Goal: Transaction & Acquisition: Download file/media

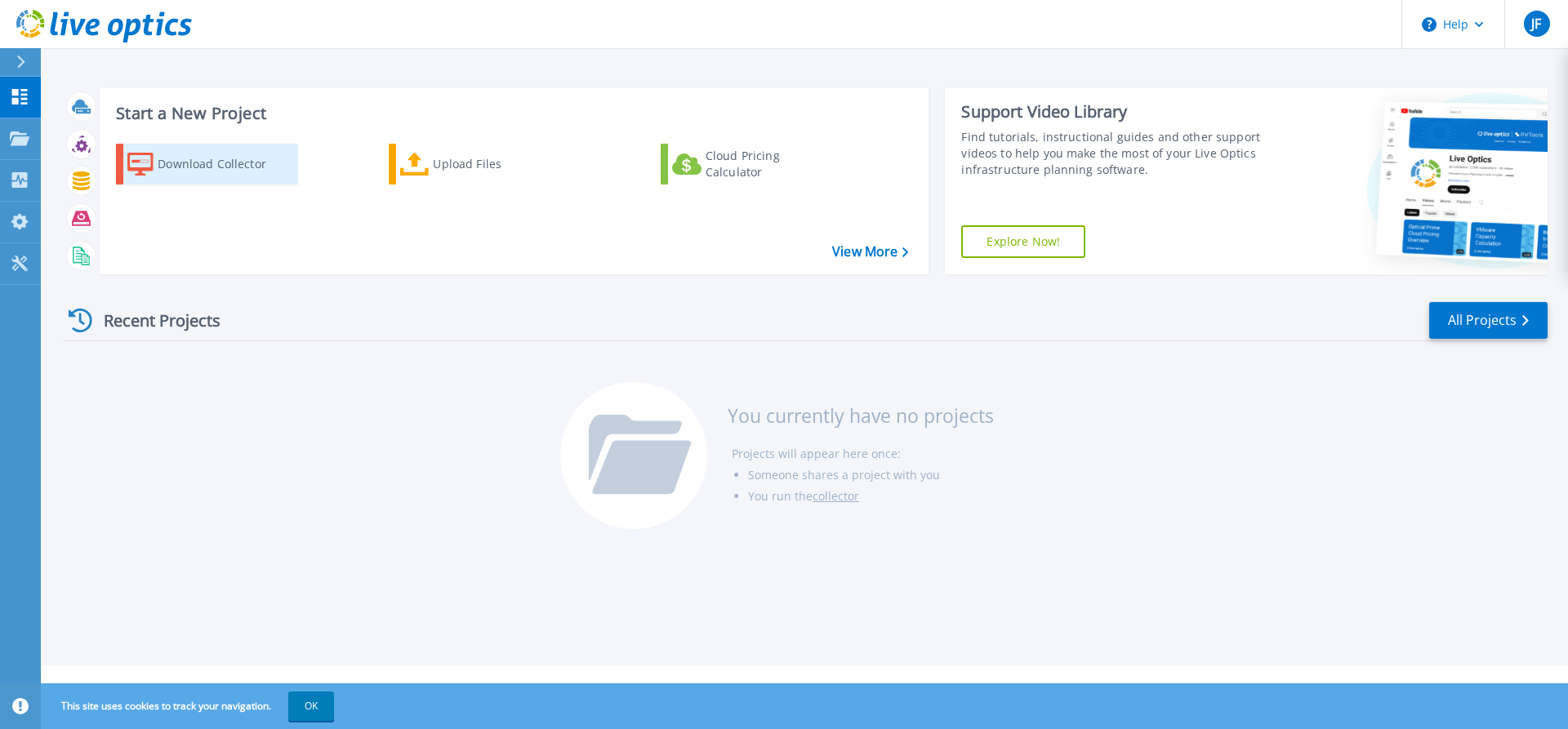
click at [154, 160] on link "Download Collector" at bounding box center [207, 164] width 182 height 41
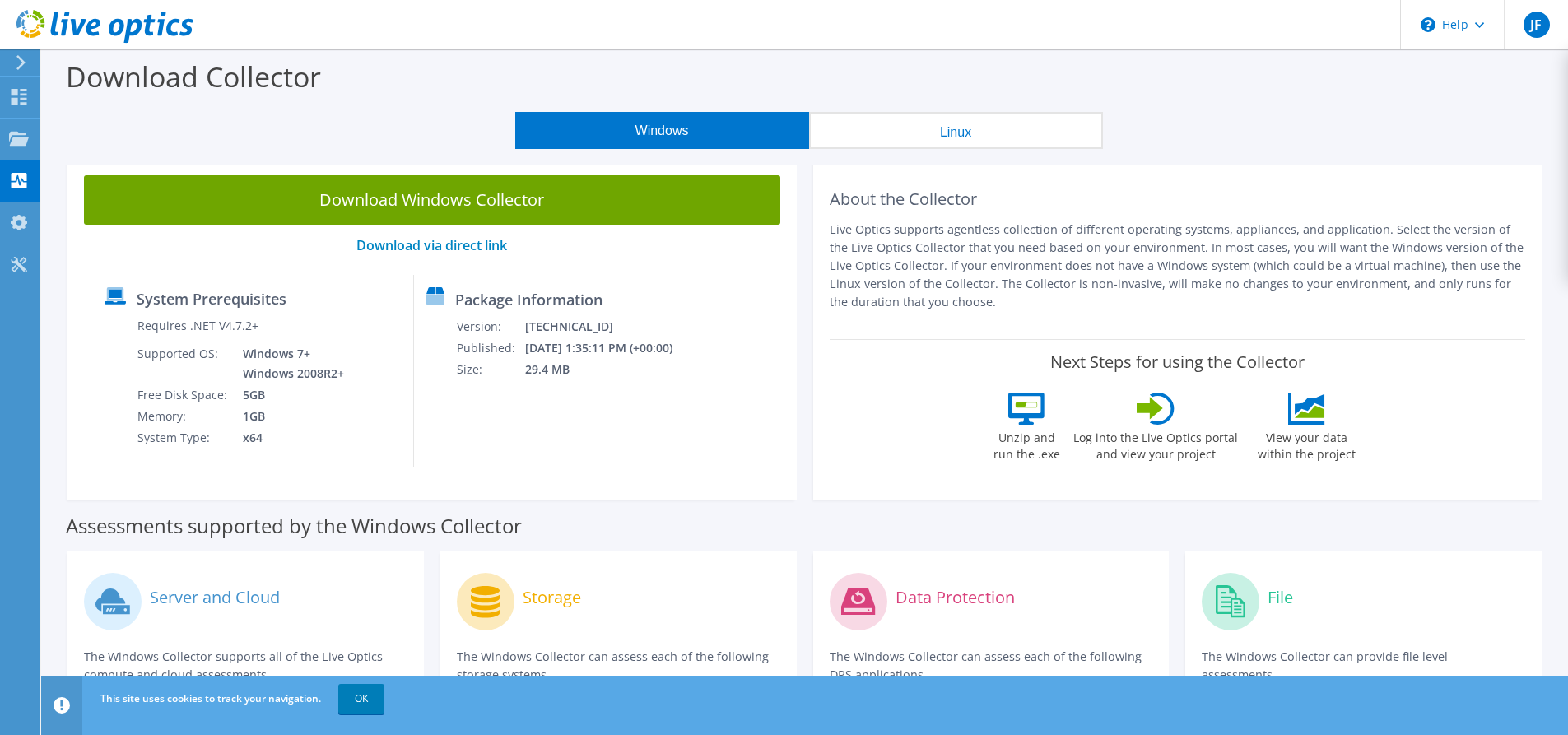
click at [952, 124] on button "Linux" at bounding box center [956, 130] width 294 height 37
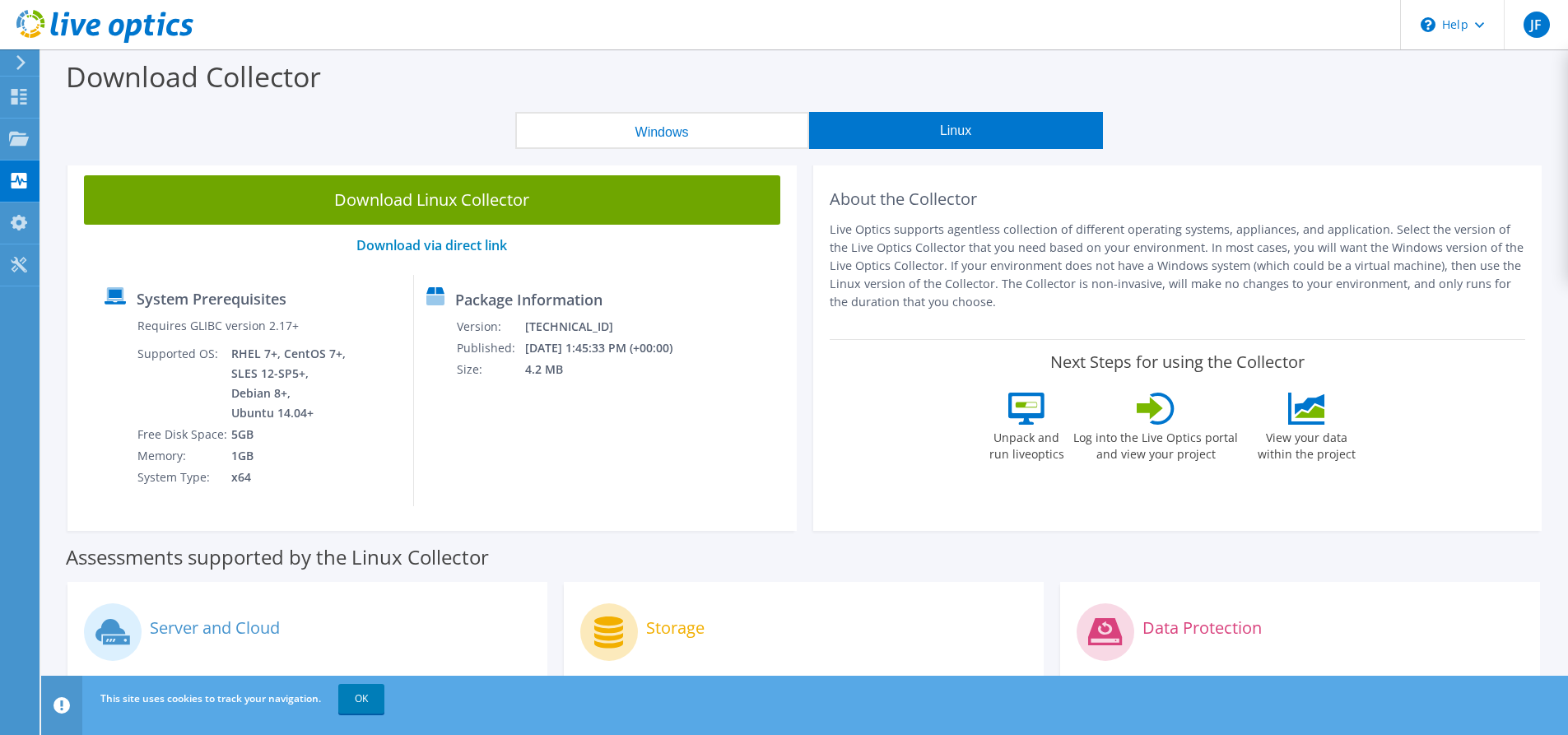
click at [650, 140] on button "Windows" at bounding box center [662, 130] width 294 height 37
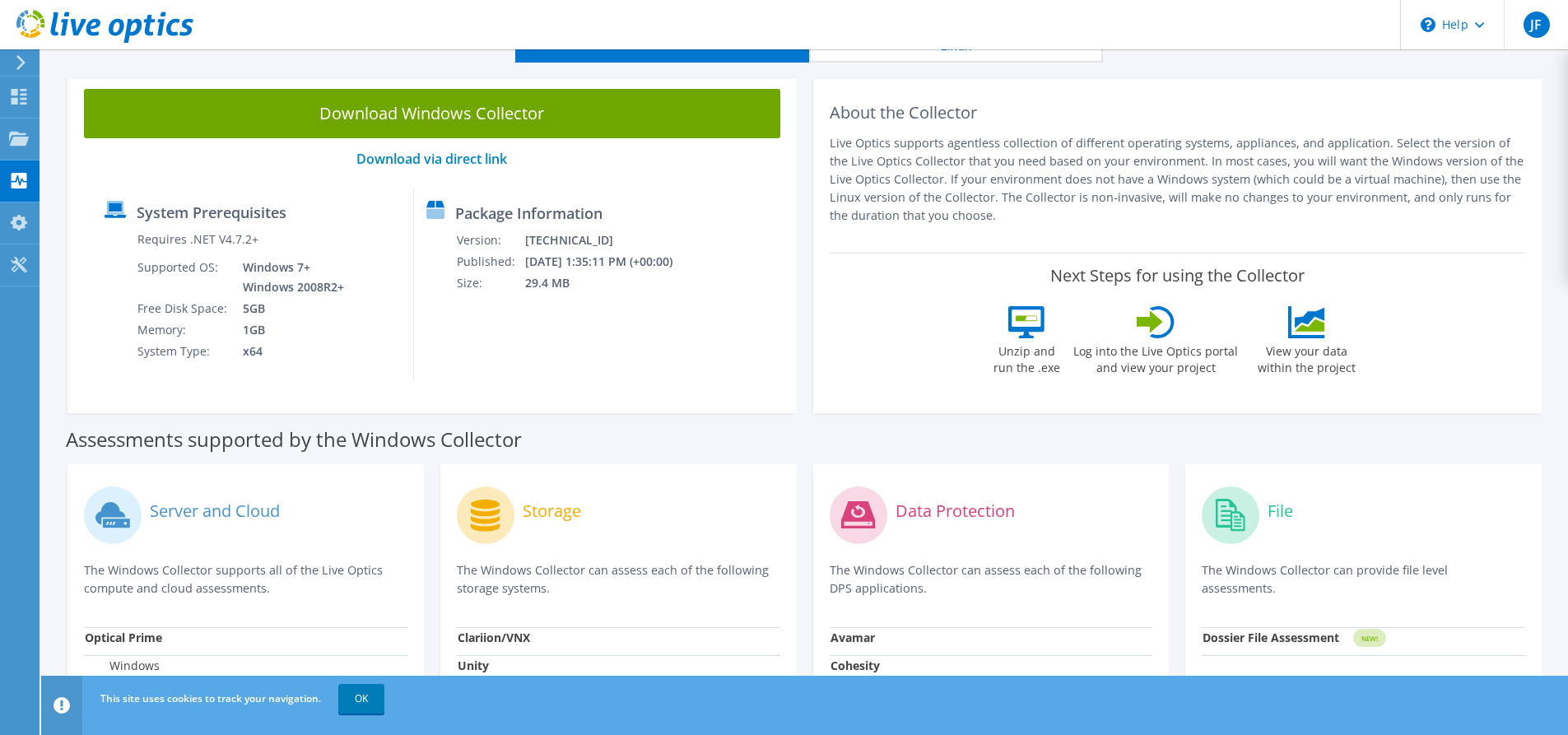
scroll to position [165, 0]
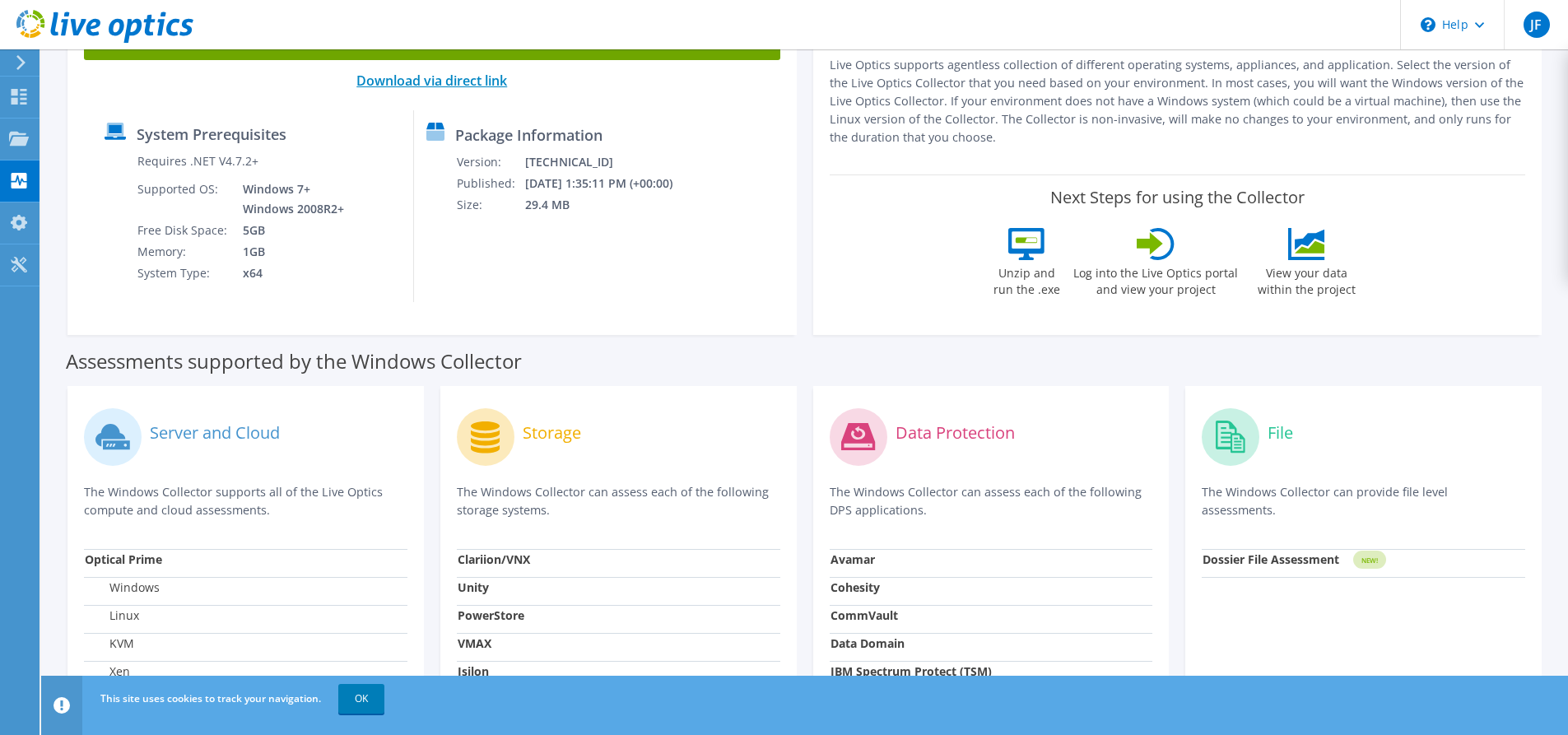
click at [398, 83] on link "Download via direct link" at bounding box center [431, 81] width 150 height 18
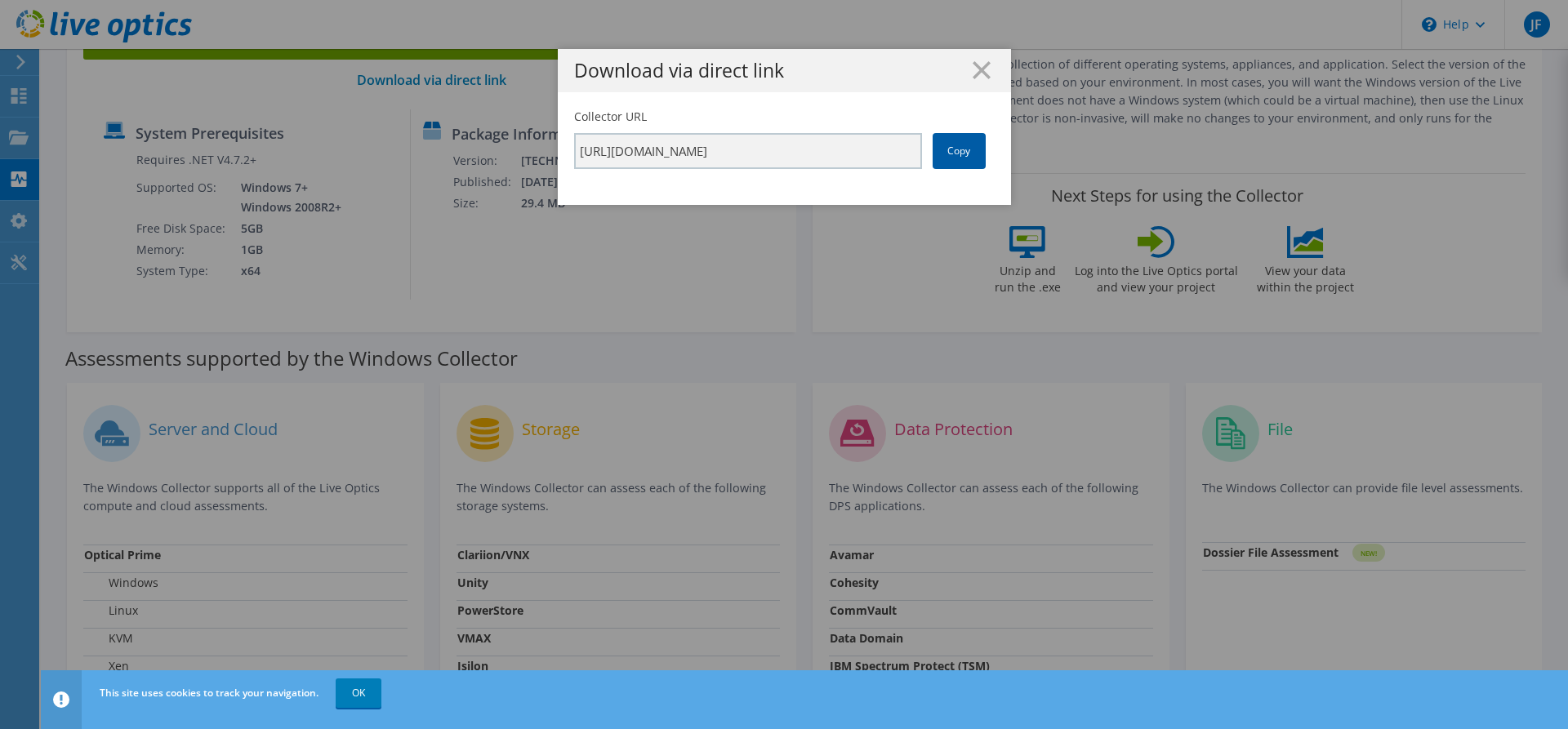
click at [948, 149] on link "Copy" at bounding box center [959, 151] width 53 height 36
click at [973, 68] on icon at bounding box center [982, 71] width 18 height 18
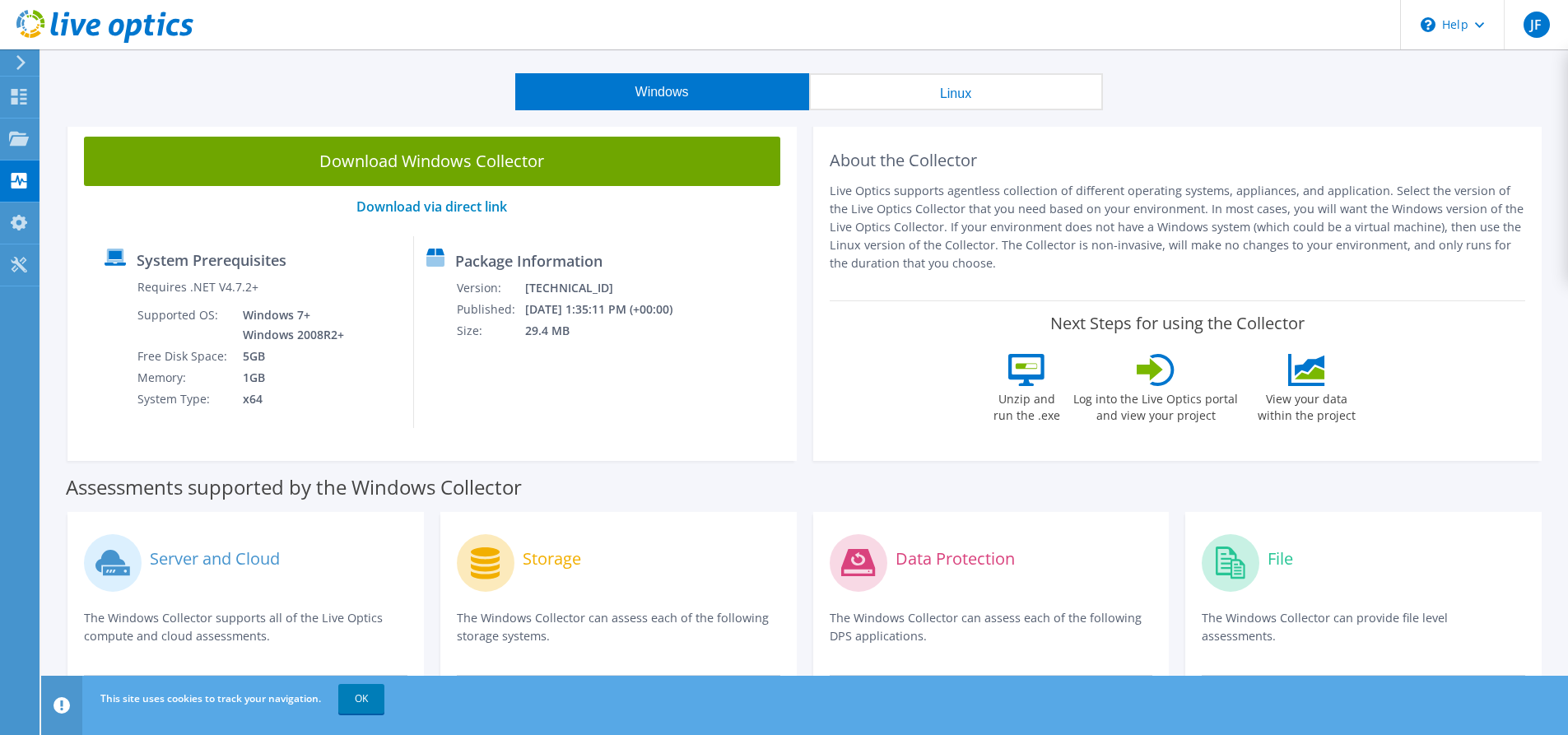
scroll to position [0, 0]
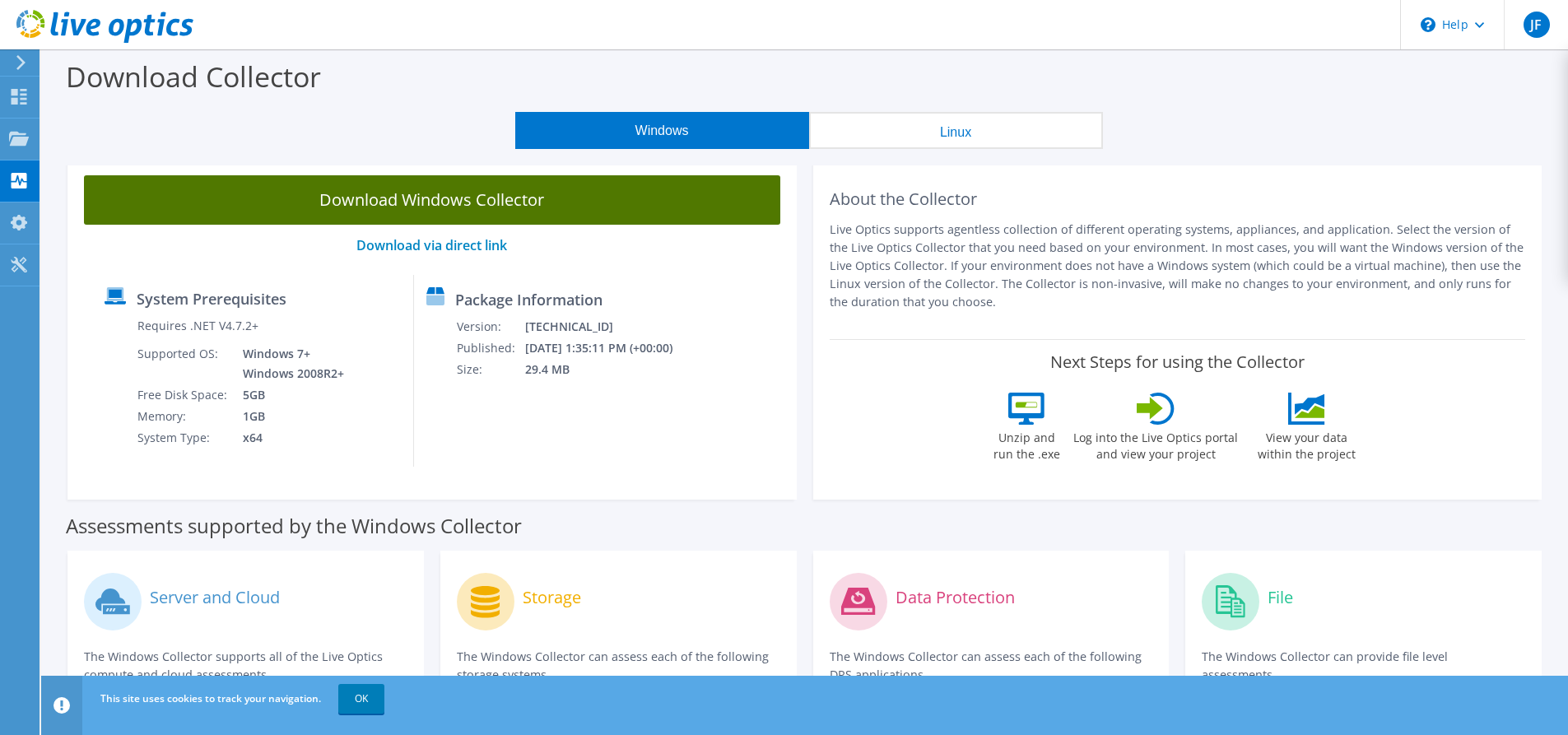
click at [393, 197] on link "Download Windows Collector" at bounding box center [432, 200] width 697 height 50
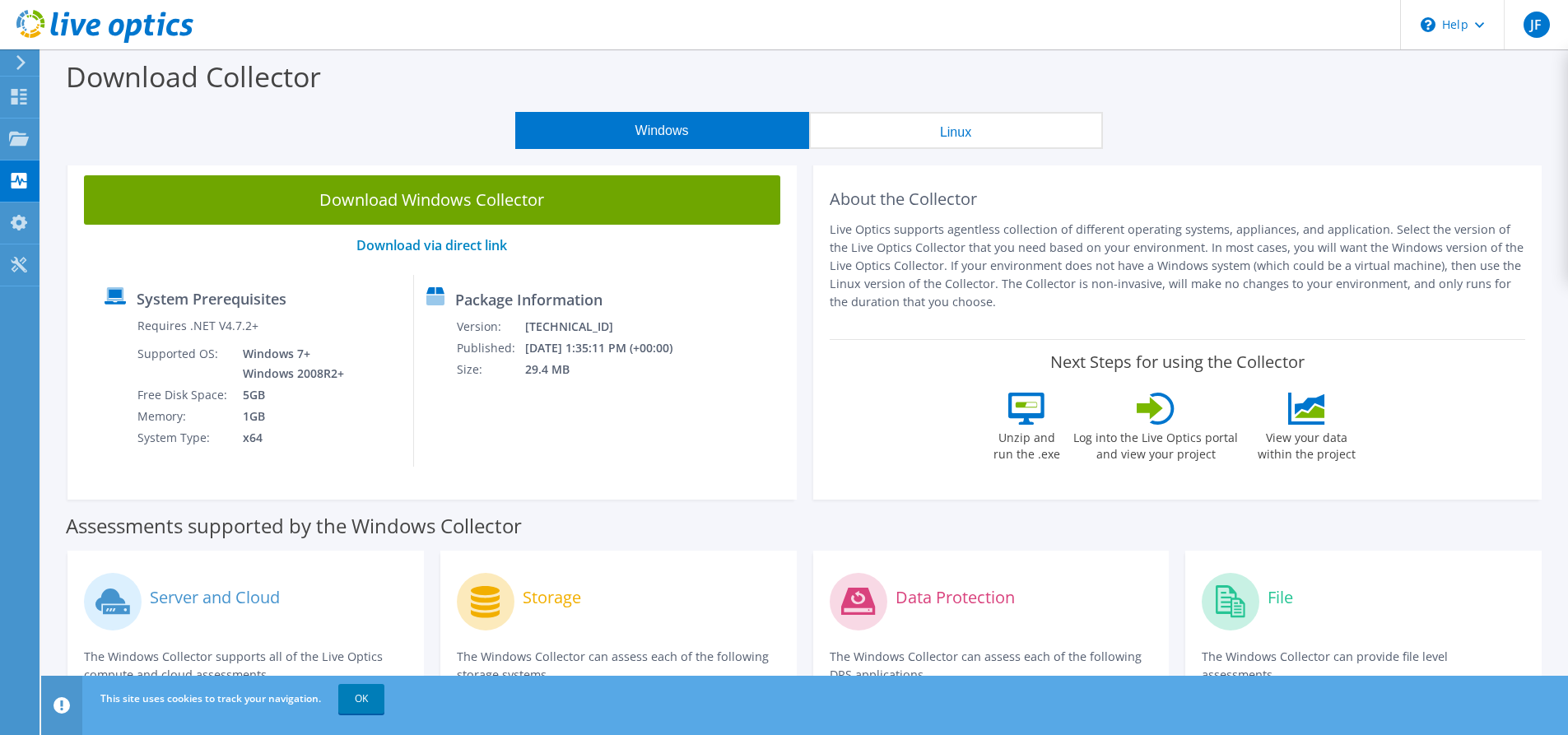
click at [932, 124] on button "Linux" at bounding box center [956, 130] width 294 height 37
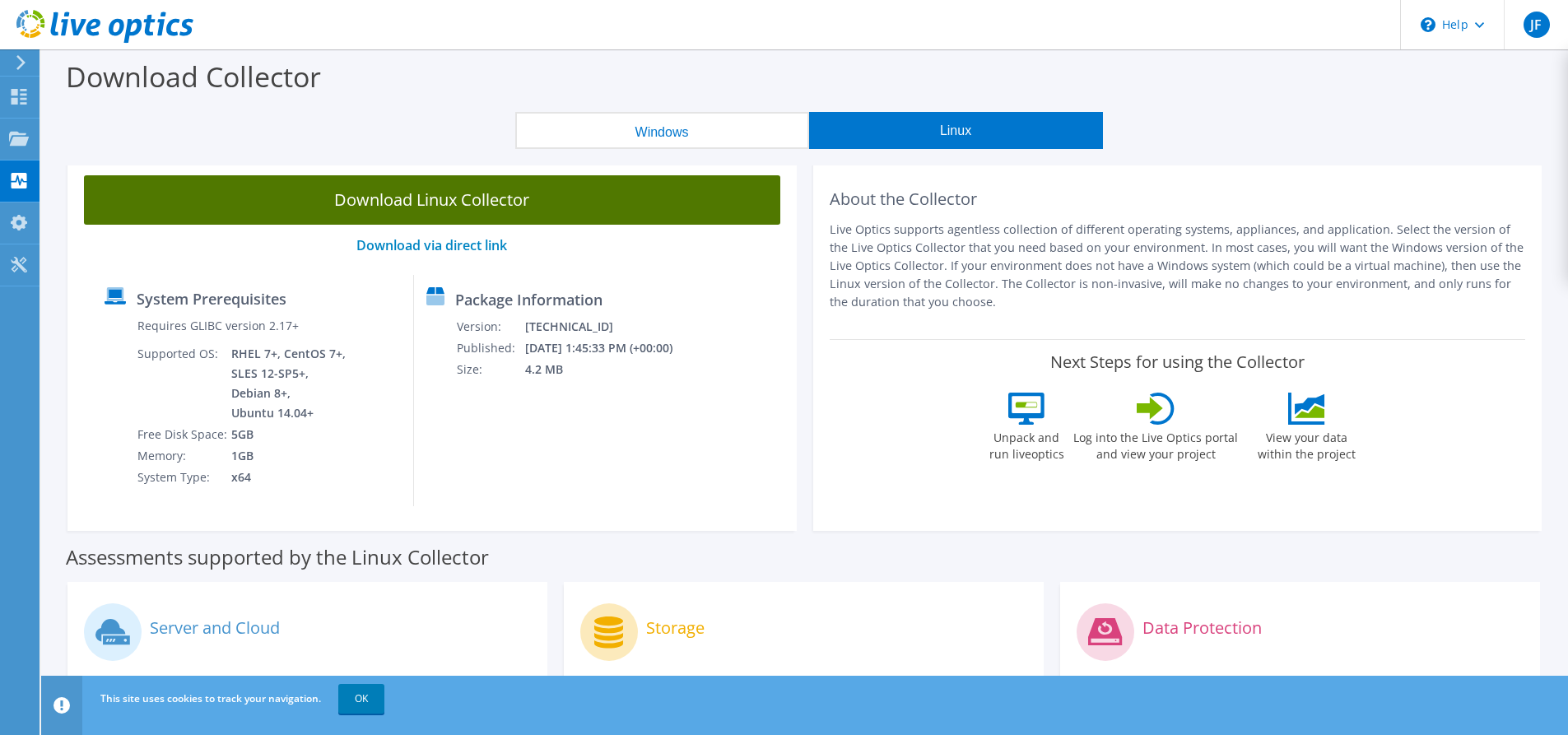
click at [438, 195] on link "Download Linux Collector" at bounding box center [432, 200] width 697 height 50
